Goal: Transaction & Acquisition: Obtain resource

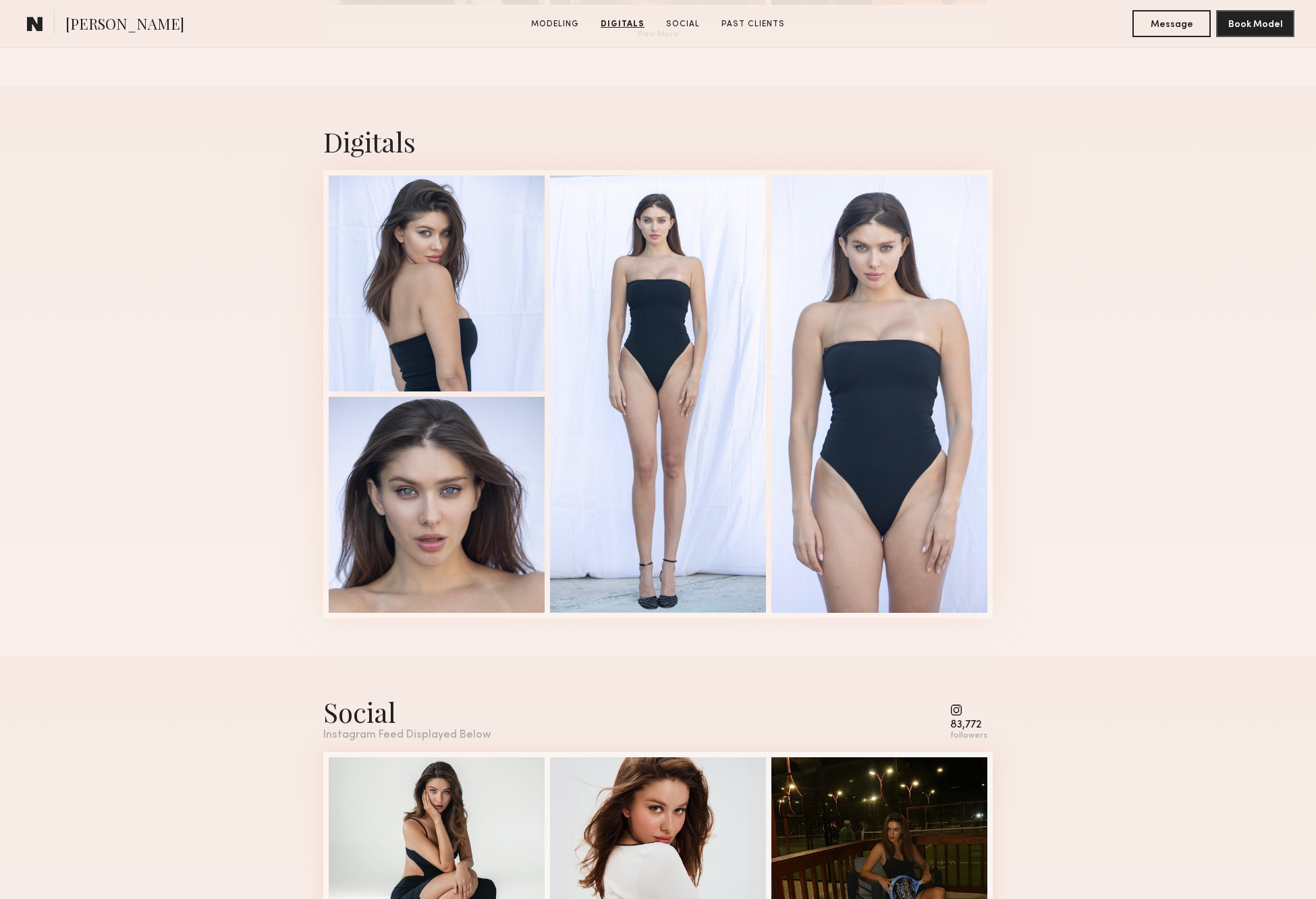
scroll to position [1223, 0]
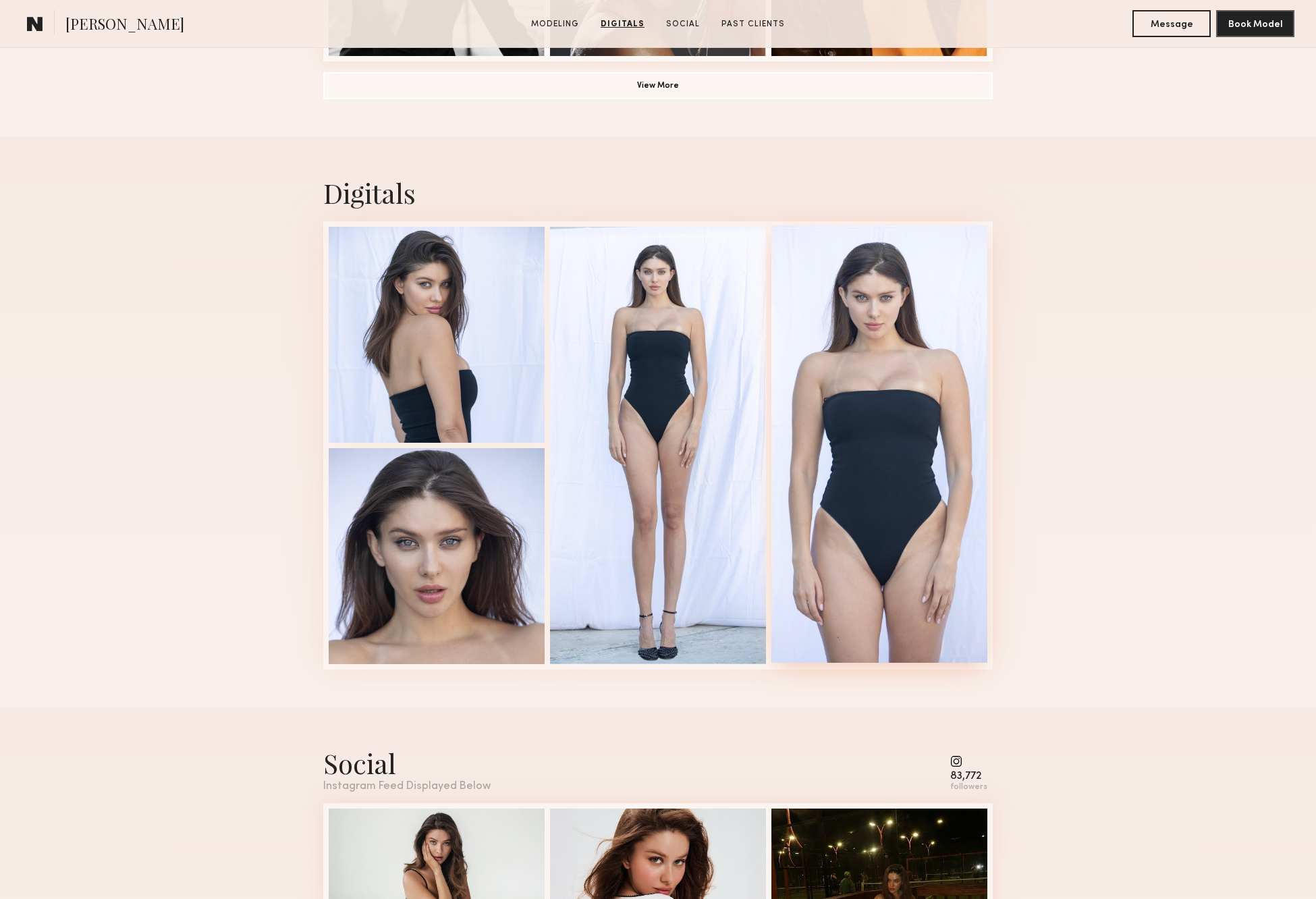
click at [865, 411] on div at bounding box center [880, 444] width 216 height 437
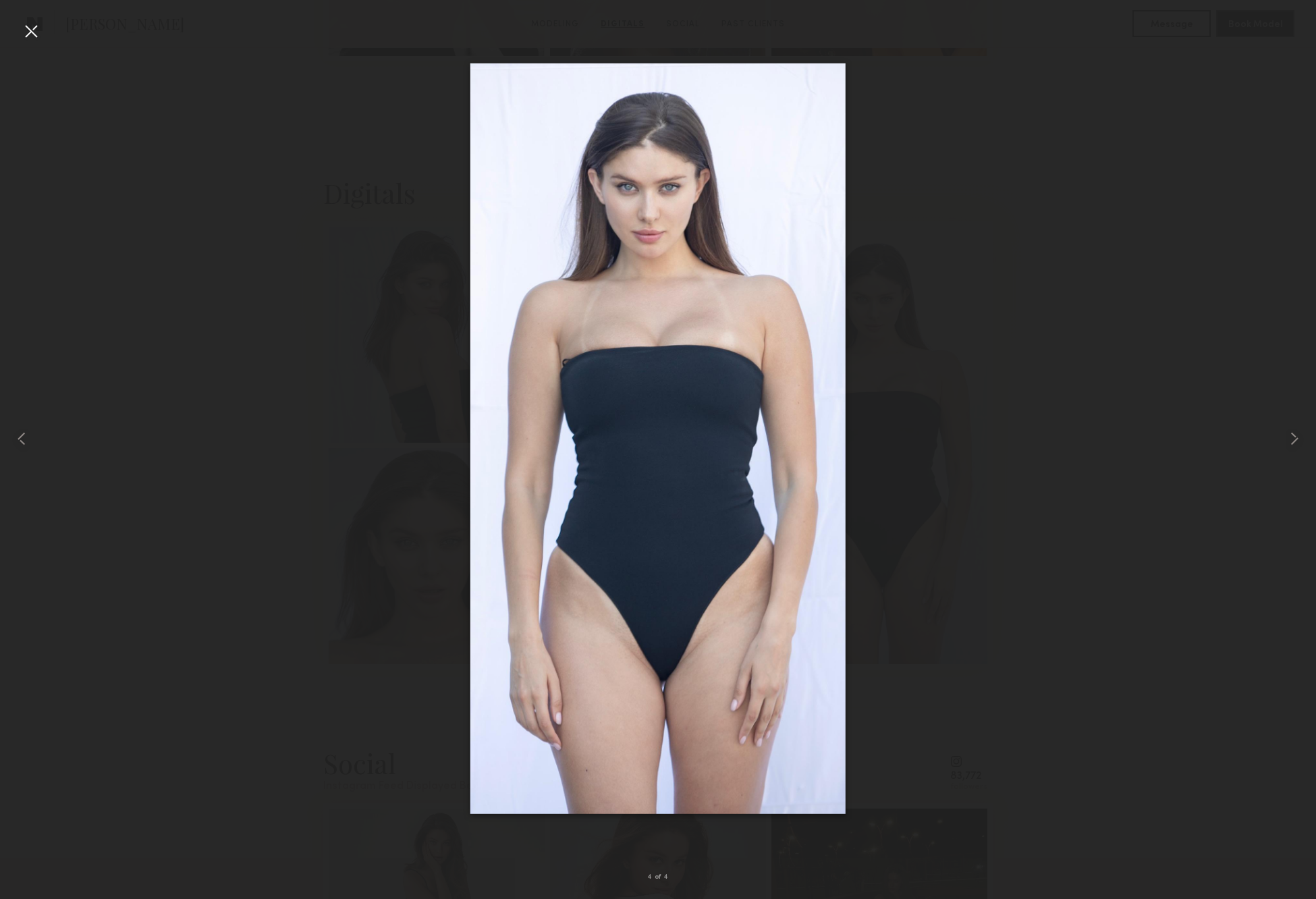
click at [36, 33] on div at bounding box center [31, 31] width 22 height 22
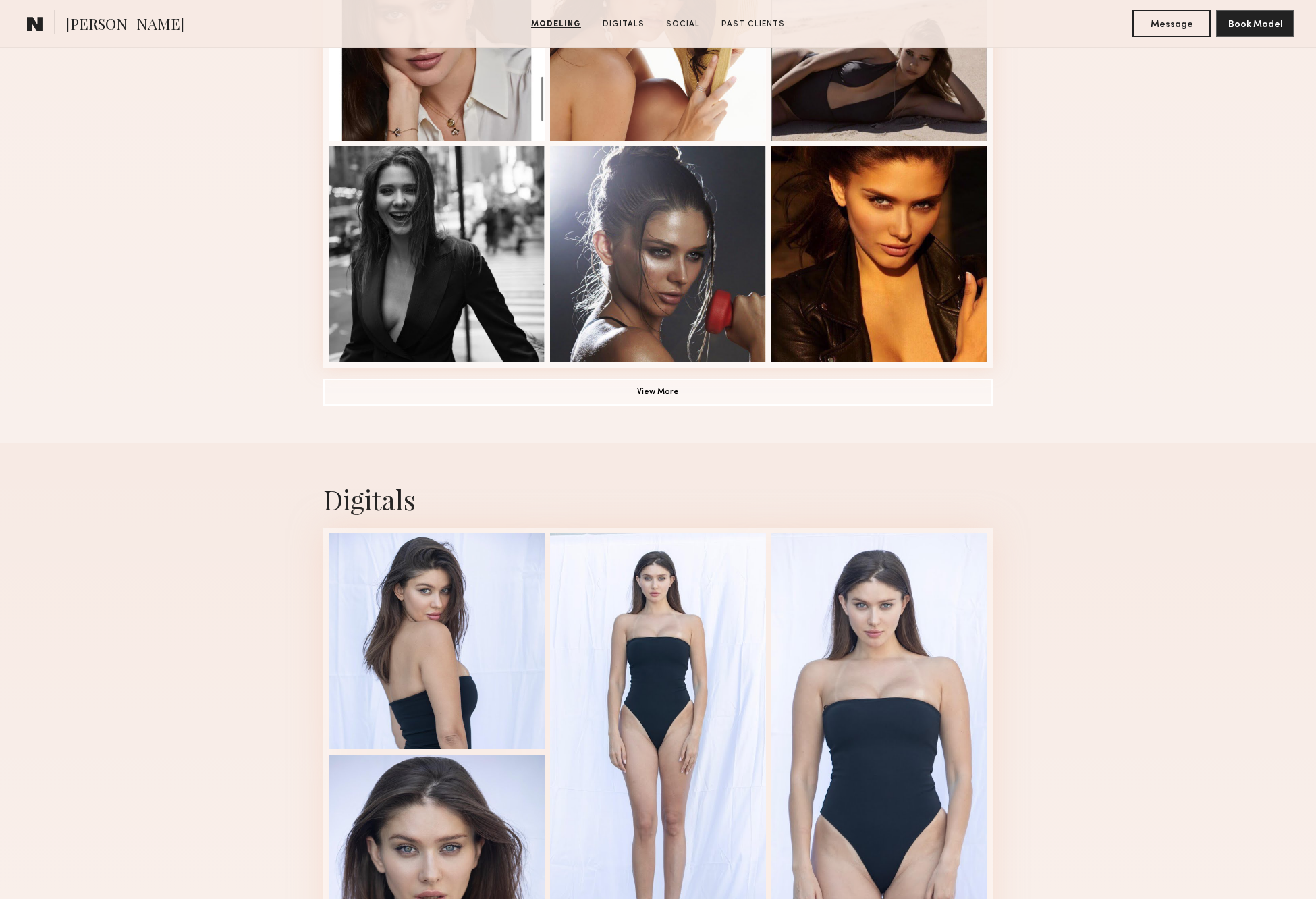
scroll to position [676, 0]
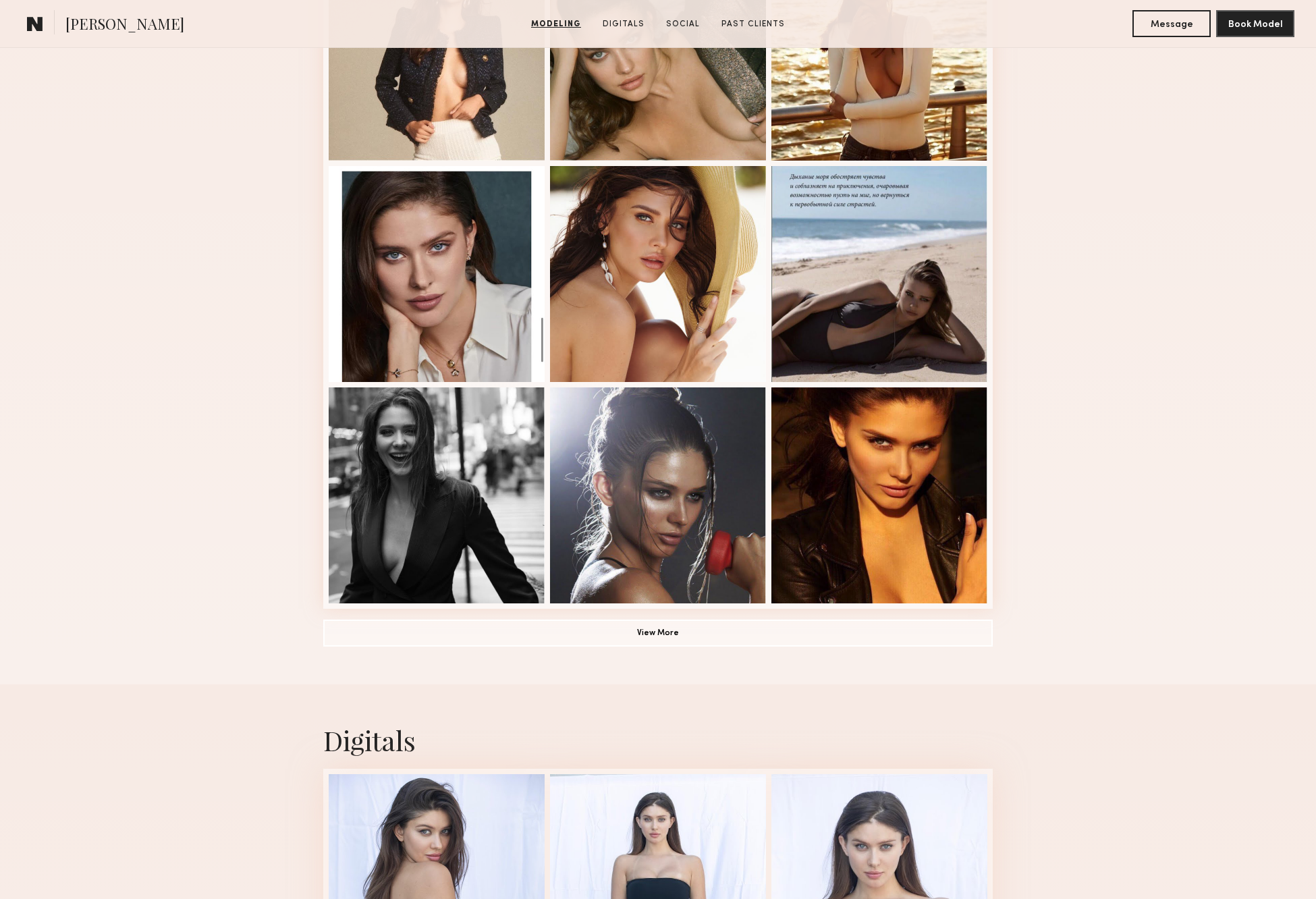
click at [207, 136] on div "Modeling Portfolio View More" at bounding box center [658, 159] width 1316 height 1051
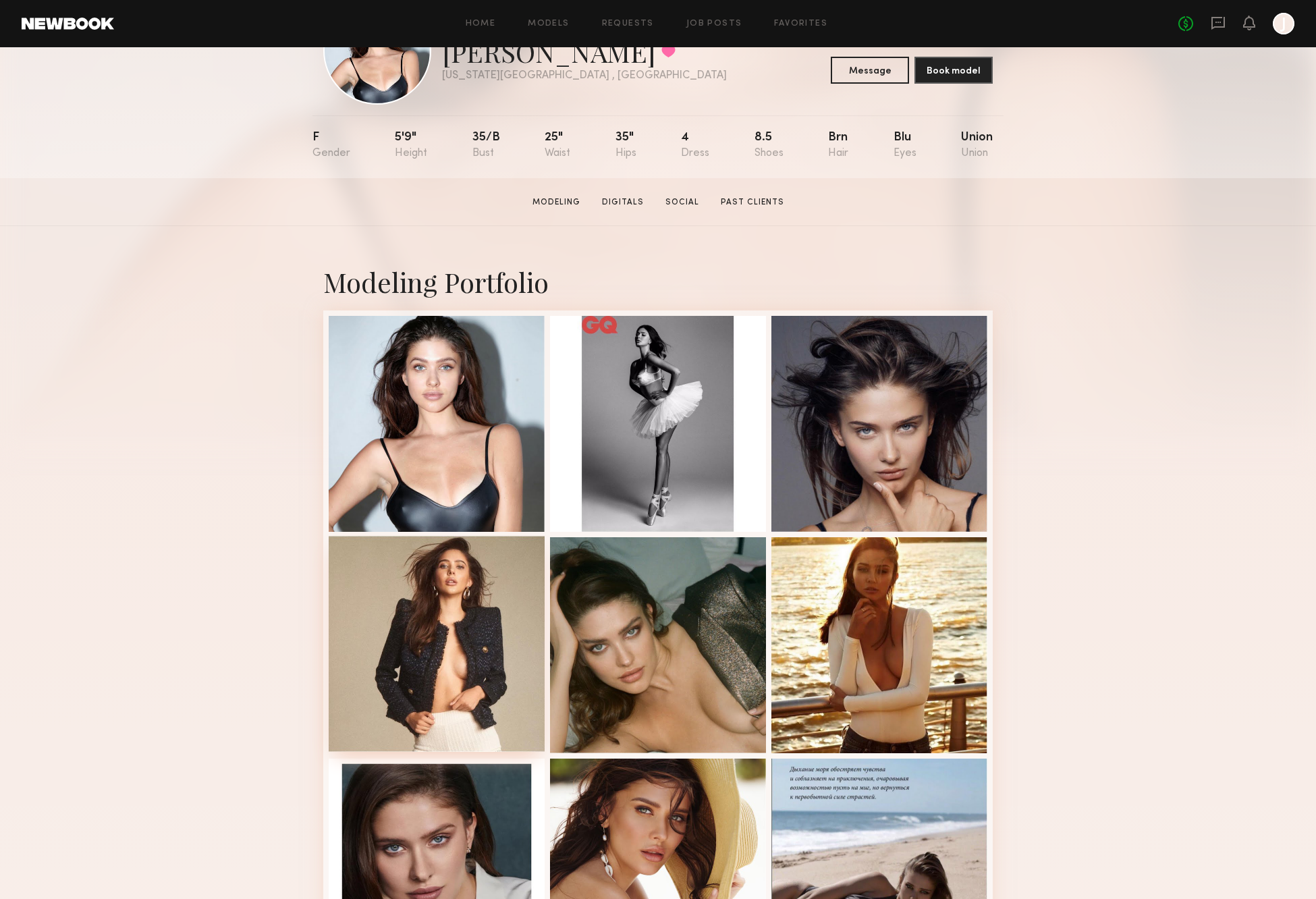
scroll to position [0, 0]
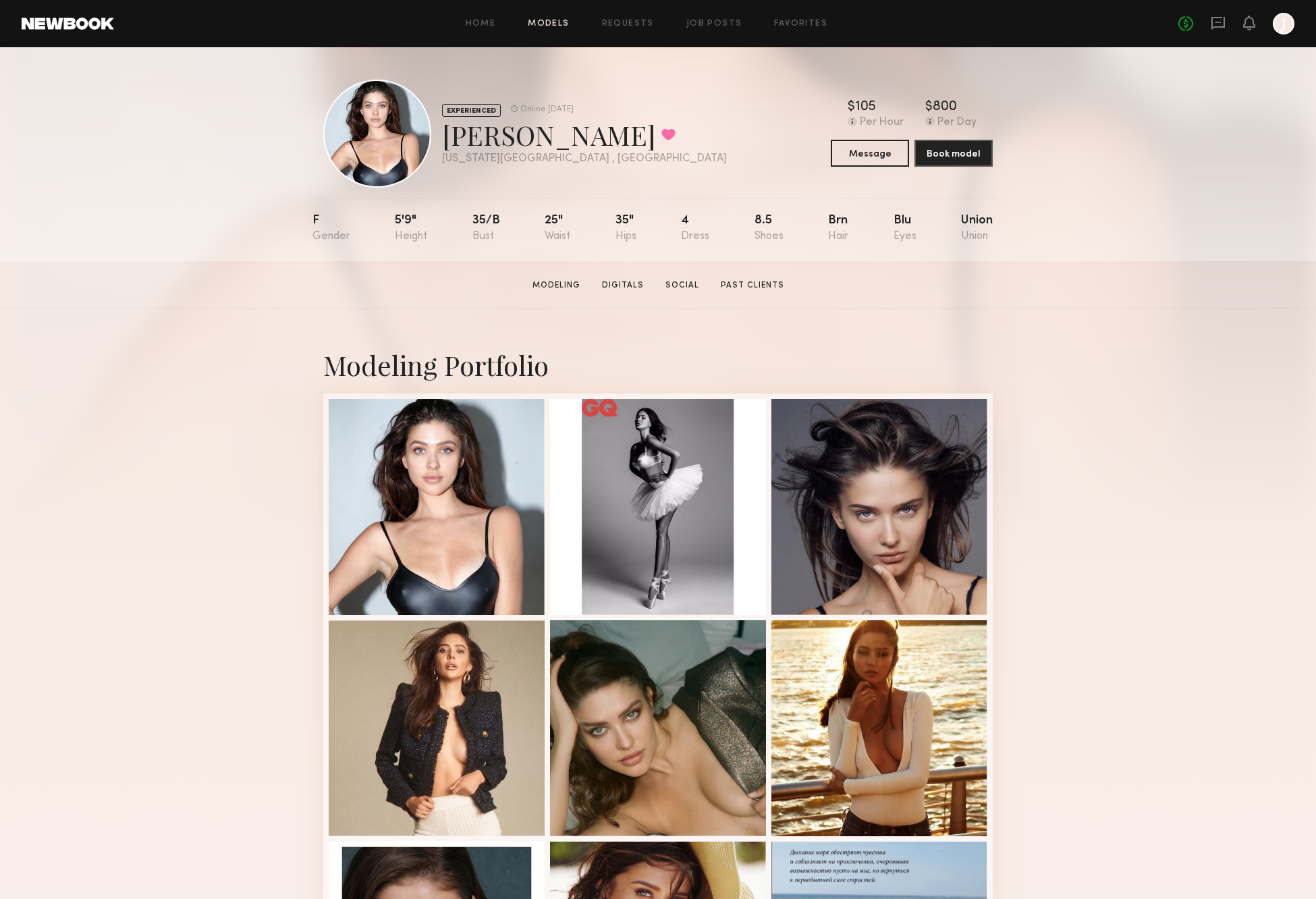
click at [564, 24] on link "Models" at bounding box center [549, 24] width 41 height 9
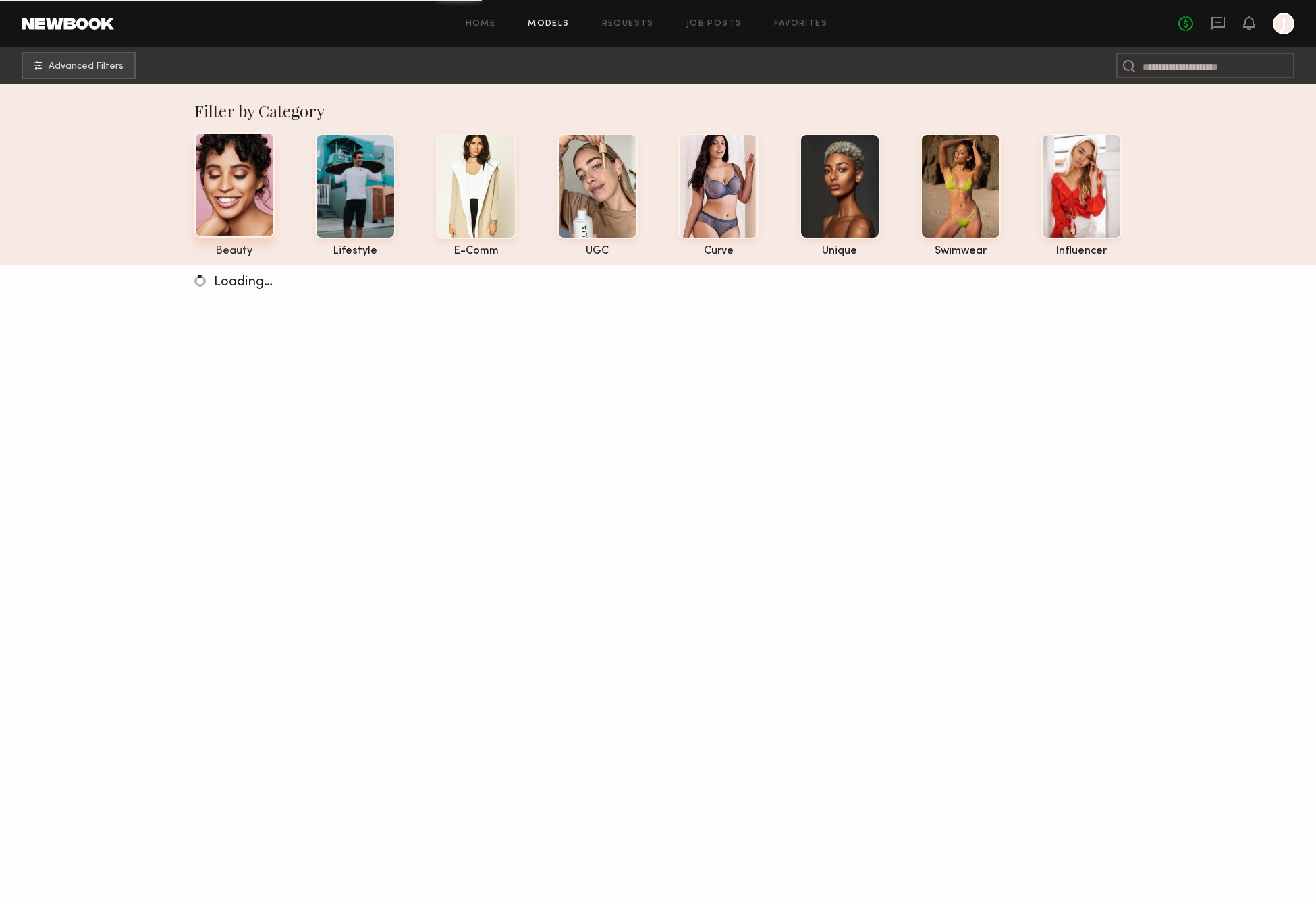
click at [233, 184] on div at bounding box center [234, 185] width 80 height 105
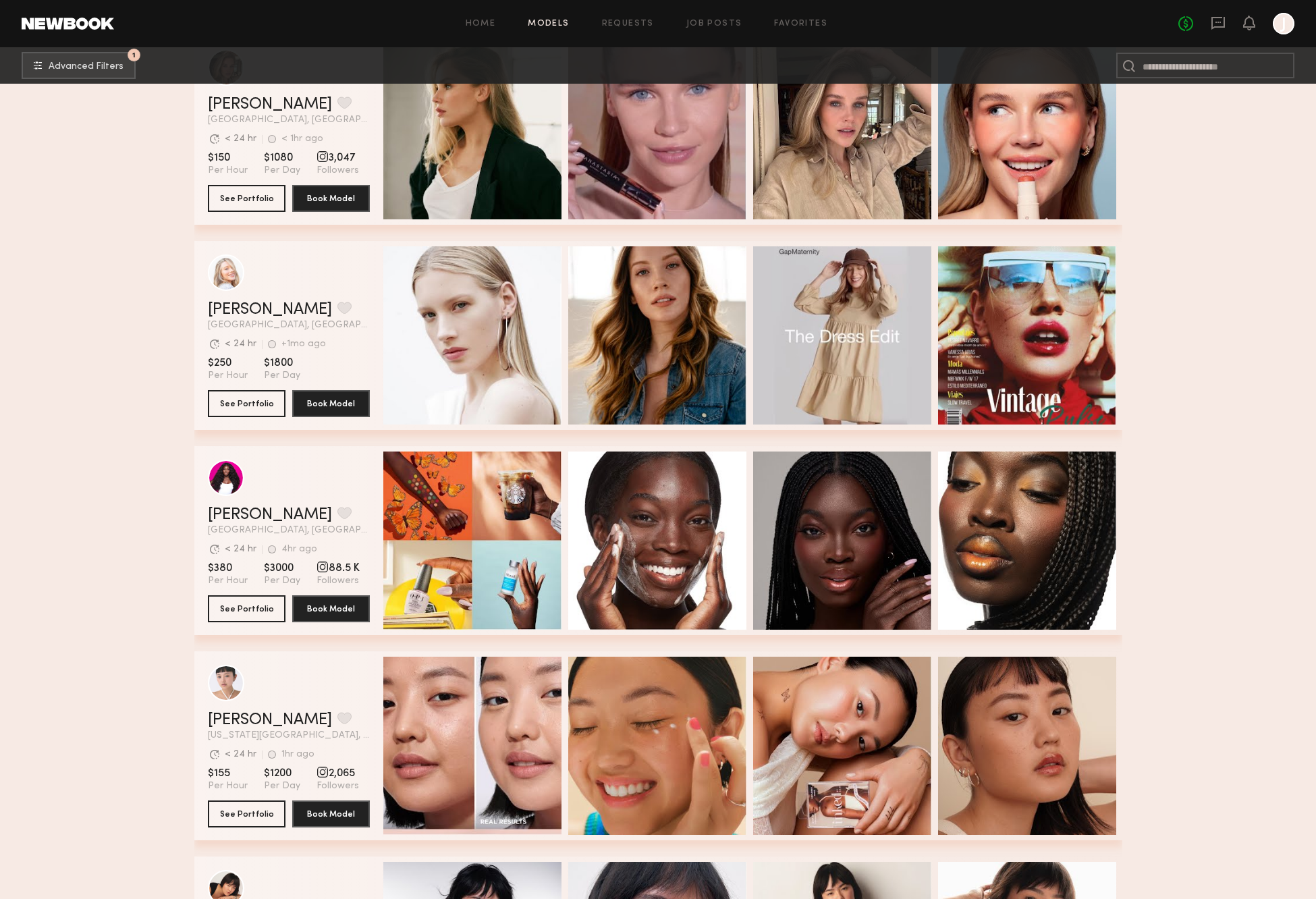
scroll to position [1298, 0]
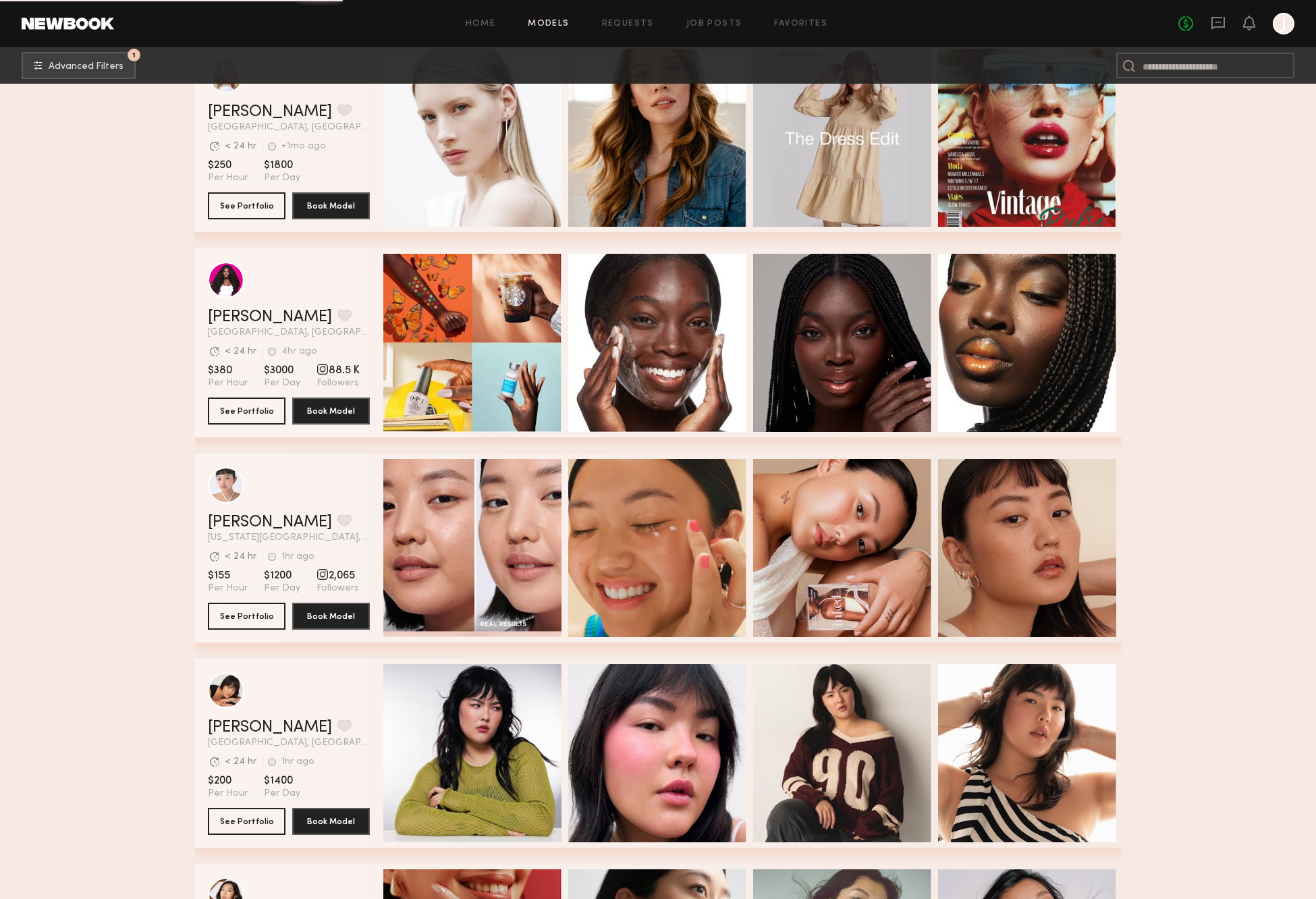
click at [80, 626] on section "Filter by Category beauty lifestyle e-comm UGC curve unique swimwear influencer…" at bounding box center [658, 150] width 1316 height 2728
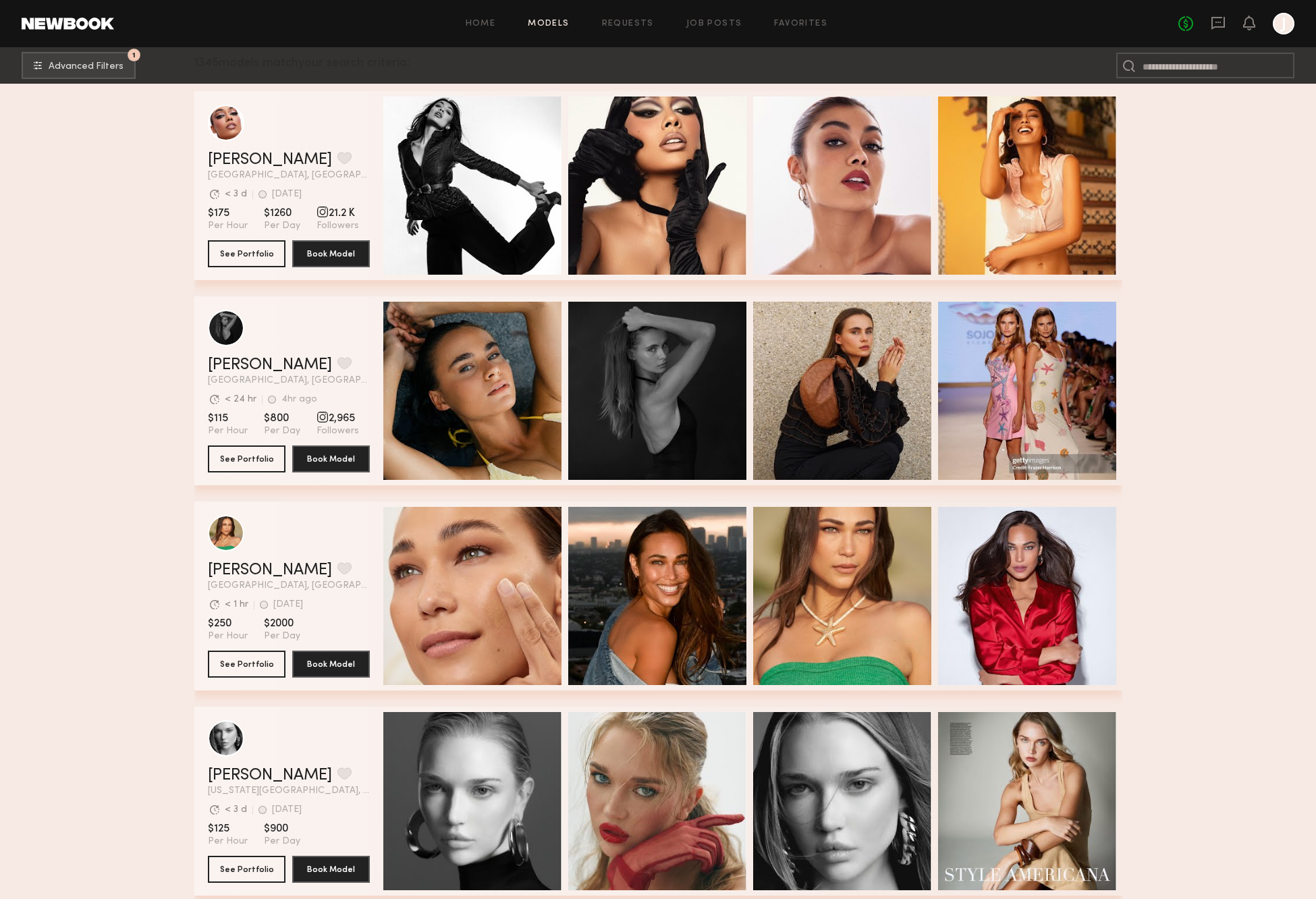
scroll to position [154, 0]
